Goal: Task Accomplishment & Management: Manage account settings

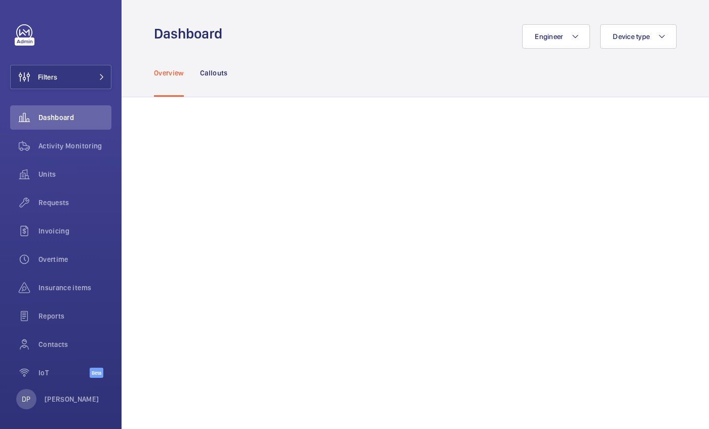
scroll to position [164, 0]
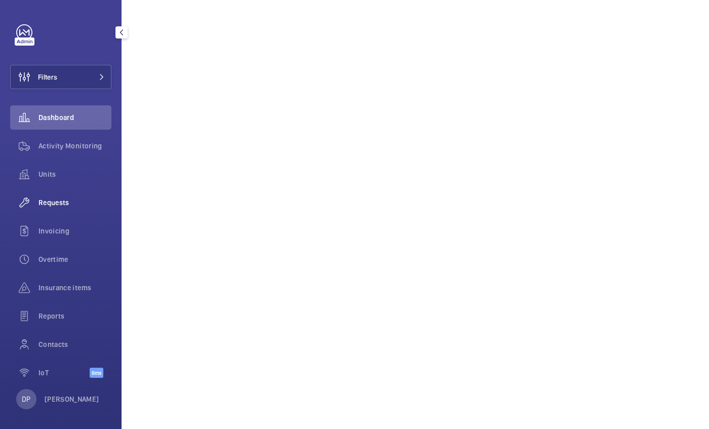
click at [70, 203] on span "Requests" at bounding box center [75, 203] width 73 height 10
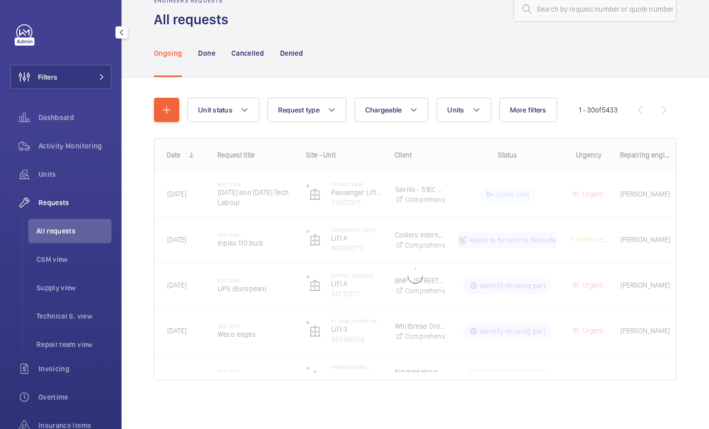
scroll to position [27, 0]
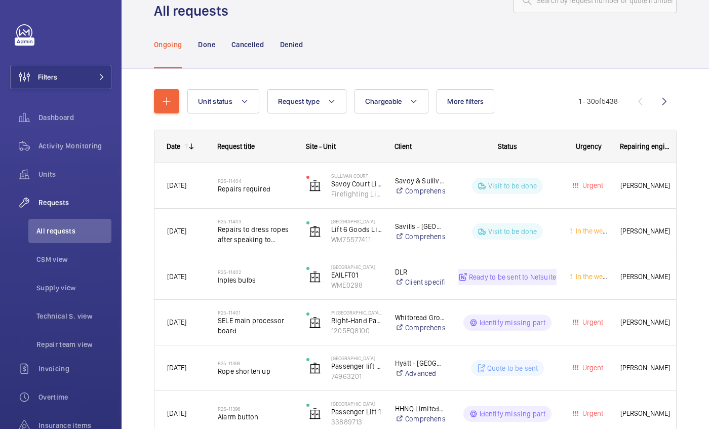
scroll to position [36, 0]
click at [56, 316] on span "Technical S. view" at bounding box center [73, 316] width 75 height 10
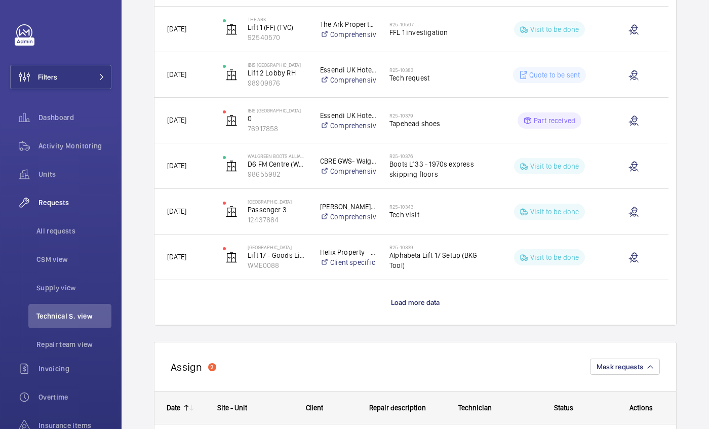
scroll to position [828, 0]
click at [415, 303] on span "Load more data" at bounding box center [415, 303] width 49 height 8
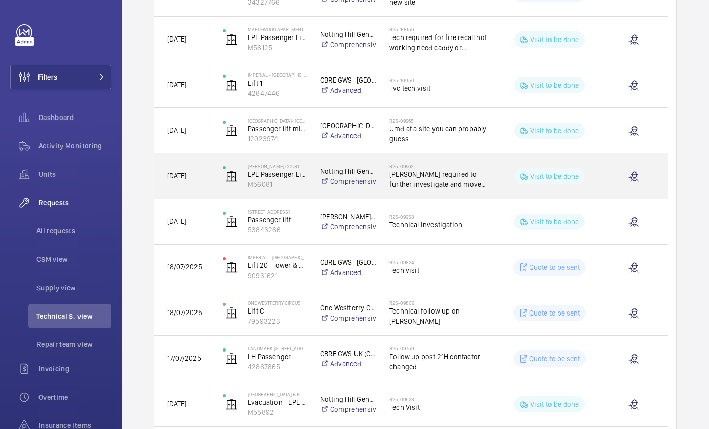
scroll to position [1321, 0]
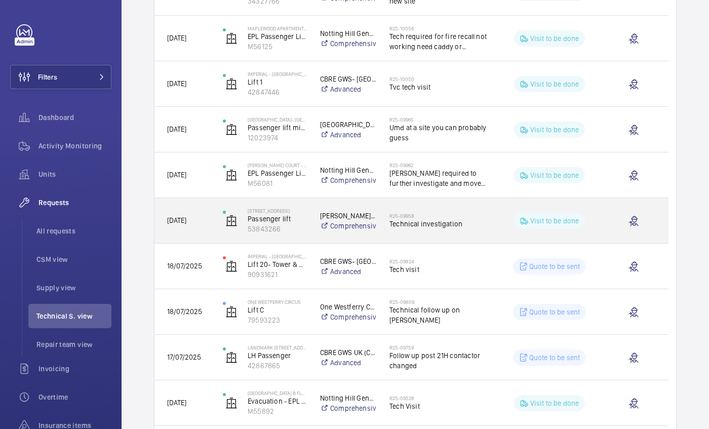
click at [177, 214] on div "[DATE]" at bounding box center [182, 221] width 55 height 32
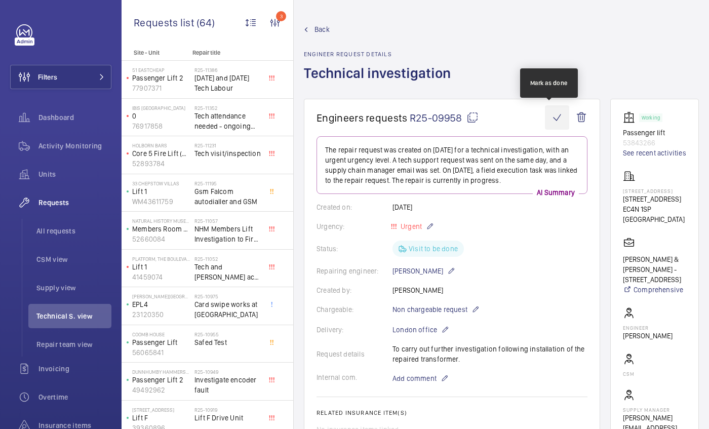
click at [552, 118] on wm-front-icon-button at bounding box center [557, 117] width 24 height 24
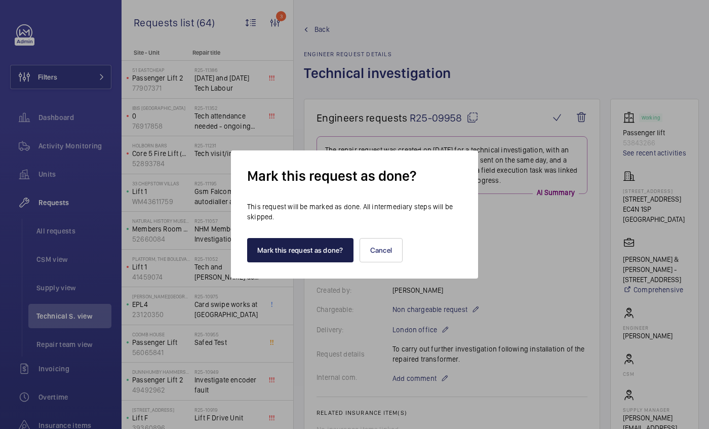
click at [316, 250] on button "Mark this request as done?" at bounding box center [300, 250] width 106 height 24
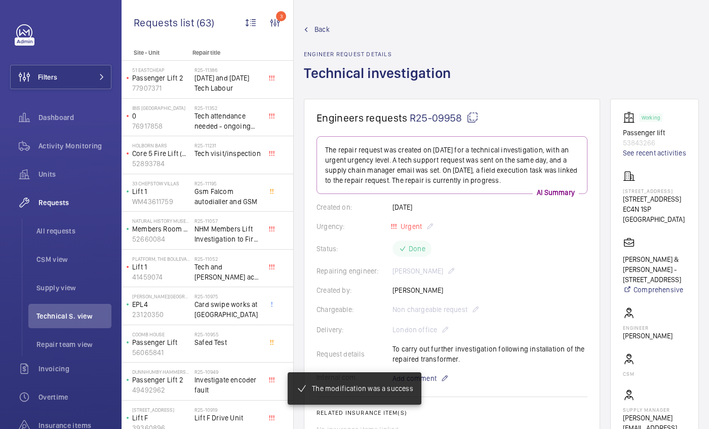
click at [322, 27] on span "Back" at bounding box center [322, 29] width 15 height 10
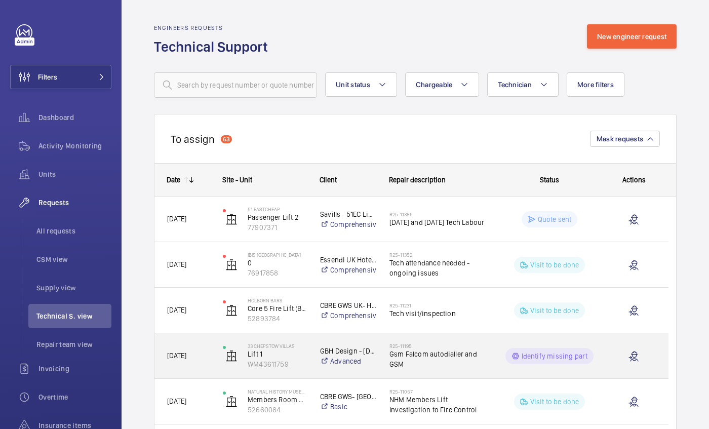
click at [431, 355] on span "Gsm Falcom autodialler and GSM" at bounding box center [439, 359] width 98 height 20
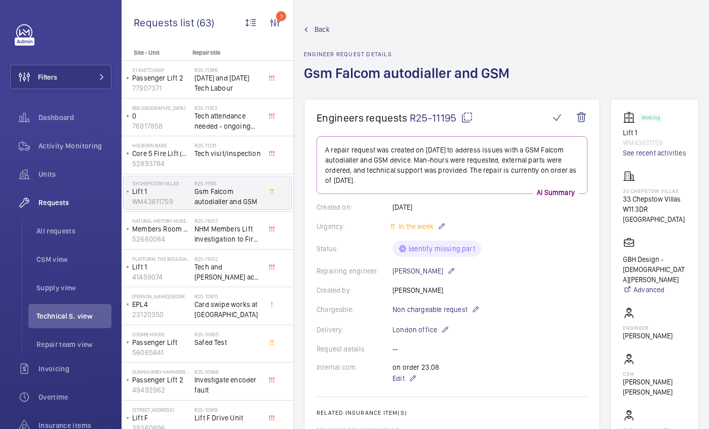
click at [329, 29] on span "Back" at bounding box center [322, 29] width 15 height 10
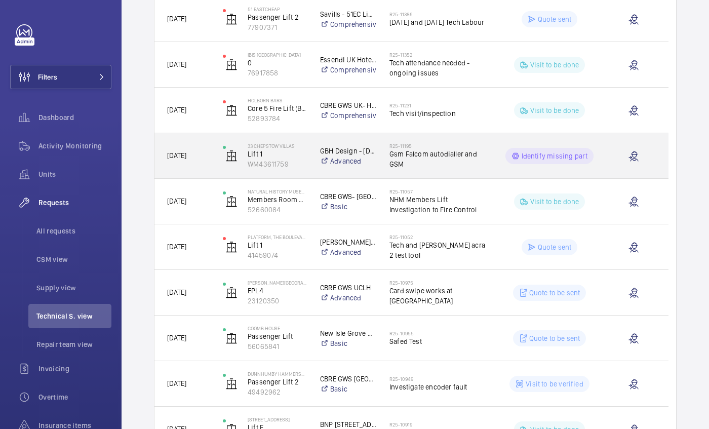
scroll to position [201, 0]
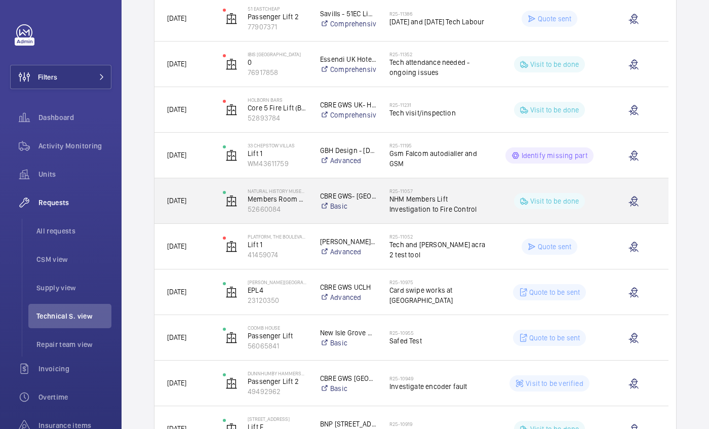
click at [427, 205] on span "NHM Members Lift Investigation to Fire Control" at bounding box center [439, 204] width 98 height 20
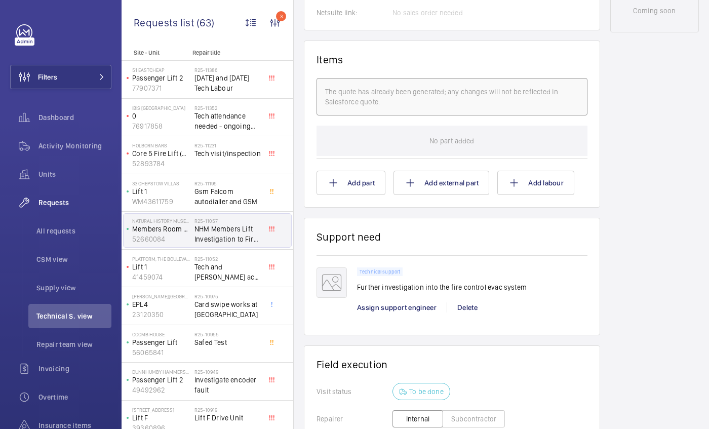
scroll to position [752, 0]
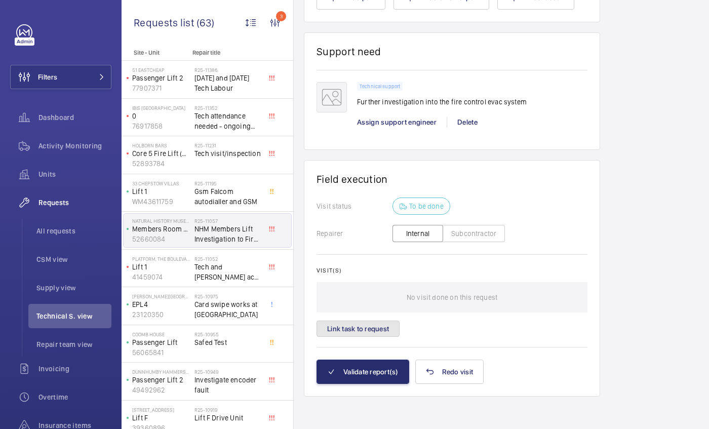
click at [375, 333] on button "Link task to request" at bounding box center [358, 329] width 83 height 16
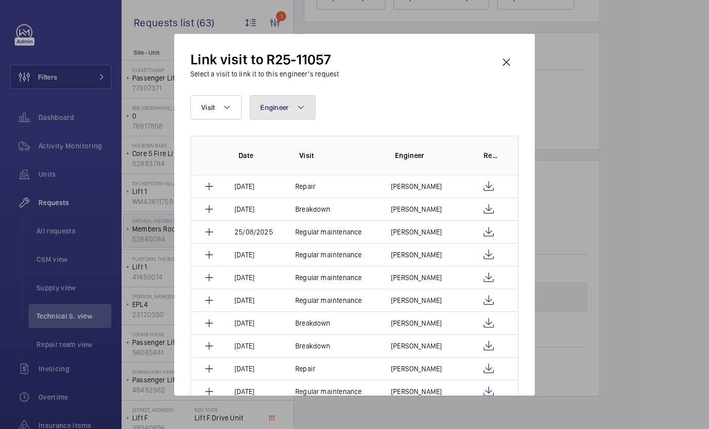
click at [277, 102] on button "Engineer" at bounding box center [283, 107] width 66 height 24
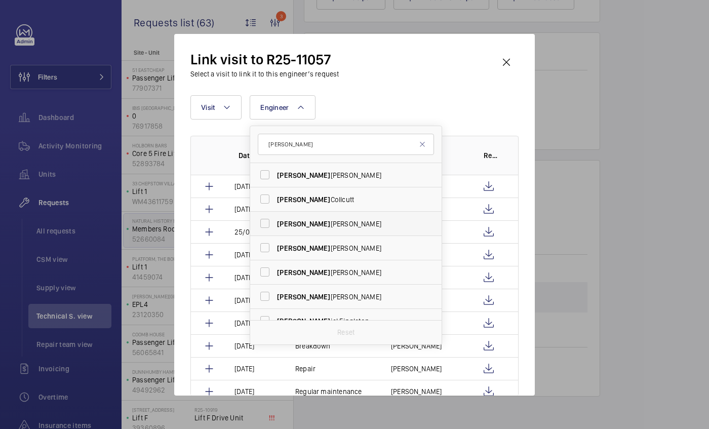
type input "[PERSON_NAME]"
click at [310, 227] on span "[PERSON_NAME] iel [PERSON_NAME]" at bounding box center [346, 224] width 139 height 10
click at [275, 227] on input "[PERSON_NAME] iel [PERSON_NAME]" at bounding box center [265, 223] width 20 height 20
checkbox input "true"
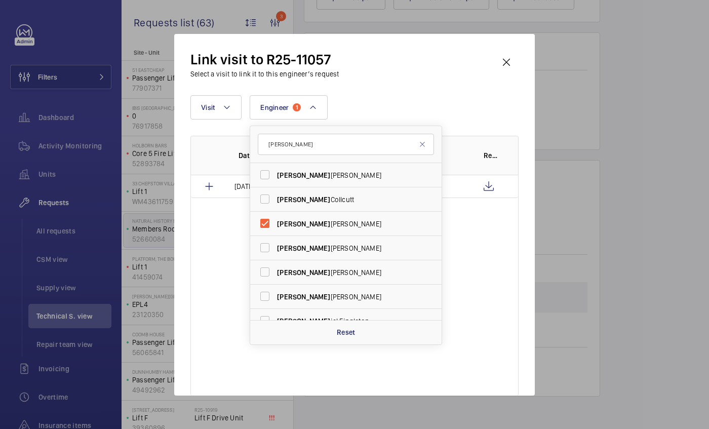
click at [368, 53] on div "Link visit to R25-11057 Select a visit to link it to this engineer’s request" at bounding box center [355, 64] width 328 height 29
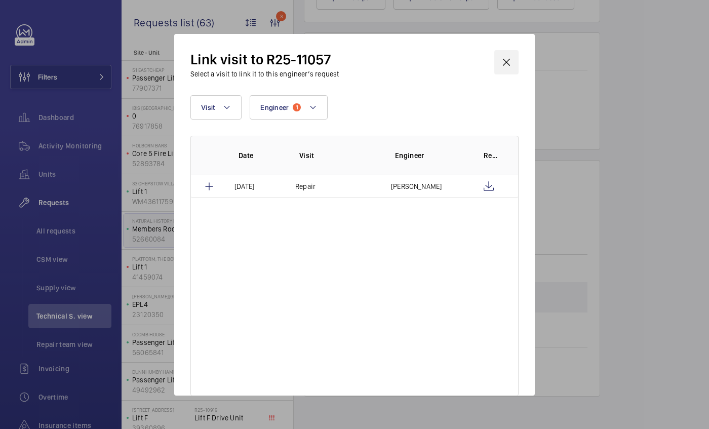
click at [506, 61] on wm-front-icon-button at bounding box center [507, 62] width 24 height 24
click at [236, 272] on span "Tech and [PERSON_NAME] acra 2 test tool" at bounding box center [228, 272] width 67 height 20
click at [150, 276] on p "41459074" at bounding box center [161, 277] width 58 height 10
click at [209, 274] on span "Tech and [PERSON_NAME] acra 2 test tool" at bounding box center [228, 272] width 67 height 20
click at [320, 26] on wm-front-async-data-loader "Back Engineer request details NHM Members Lift Investigation to Fire Control En…" at bounding box center [502, 214] width 416 height 429
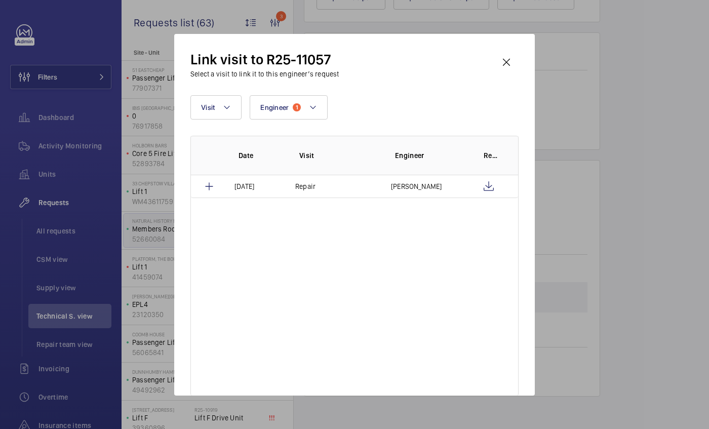
click at [310, 28] on wm-front-async-data-loader "Back Engineer request details NHM Members Lift Investigation to Fire Control En…" at bounding box center [502, 214] width 416 height 429
